Goal: Information Seeking & Learning: Learn about a topic

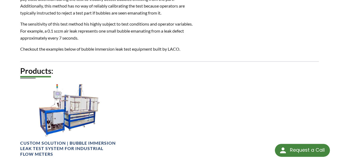
scroll to position [250, 0]
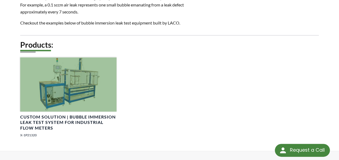
click at [68, 78] on div at bounding box center [68, 84] width 96 height 54
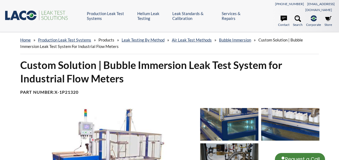
select select "Language Translate Widget"
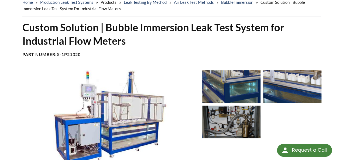
scroll to position [39, 0]
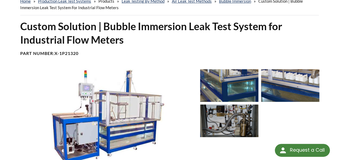
click at [226, 70] on img at bounding box center [229, 85] width 58 height 33
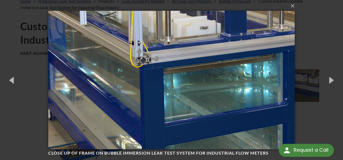
scroll to position [0, 0]
click at [327, 80] on button "button" at bounding box center [331, 80] width 24 height 30
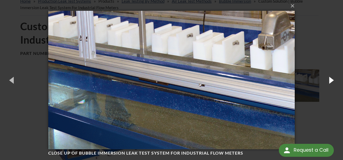
click at [327, 80] on button "button" at bounding box center [331, 80] width 24 height 30
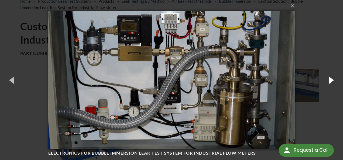
click at [327, 80] on button "button" at bounding box center [331, 80] width 24 height 30
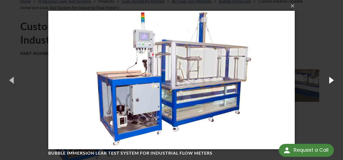
click at [327, 80] on button "button" at bounding box center [331, 80] width 24 height 30
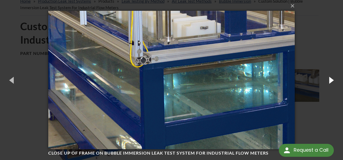
click at [327, 80] on button "button" at bounding box center [331, 80] width 24 height 30
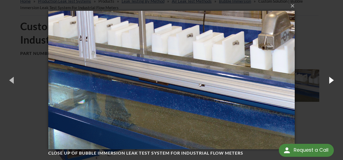
click at [327, 80] on button "button" at bounding box center [331, 80] width 24 height 30
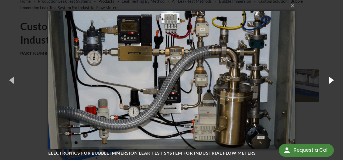
click at [327, 80] on button "button" at bounding box center [331, 80] width 24 height 30
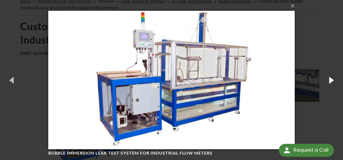
click at [327, 80] on button "button" at bounding box center [331, 80] width 24 height 30
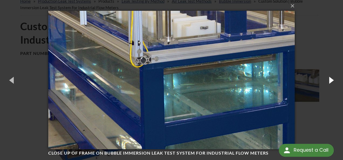
click at [327, 80] on button "button" at bounding box center [331, 80] width 24 height 30
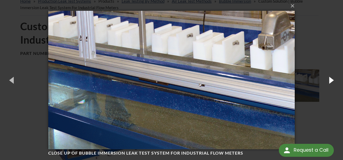
click at [327, 80] on button "button" at bounding box center [331, 80] width 24 height 30
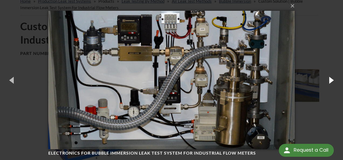
click at [327, 80] on button "button" at bounding box center [331, 80] width 24 height 30
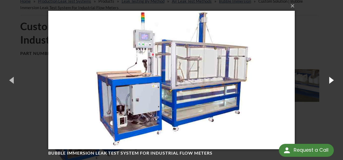
click at [327, 80] on button "button" at bounding box center [331, 80] width 24 height 30
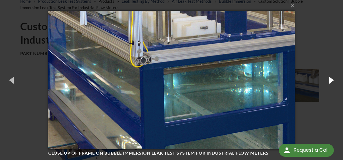
click at [327, 80] on button "button" at bounding box center [331, 80] width 24 height 30
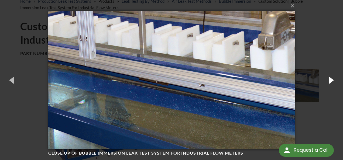
click at [327, 80] on button "button" at bounding box center [331, 80] width 24 height 30
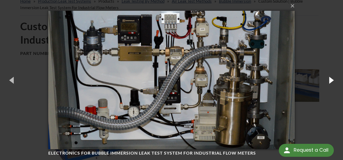
click at [327, 80] on button "button" at bounding box center [331, 80] width 24 height 30
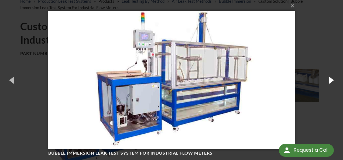
click at [327, 80] on button "button" at bounding box center [331, 80] width 24 height 30
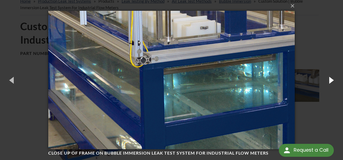
click at [327, 80] on button "button" at bounding box center [331, 80] width 24 height 30
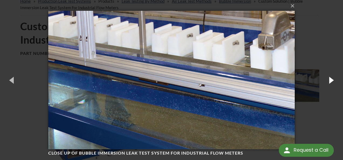
click at [327, 80] on button "button" at bounding box center [331, 80] width 24 height 30
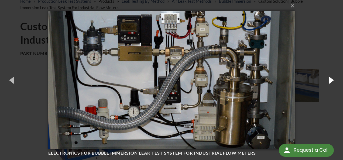
click at [327, 80] on button "button" at bounding box center [331, 80] width 24 height 30
